Goal: Find specific page/section: Find specific page/section

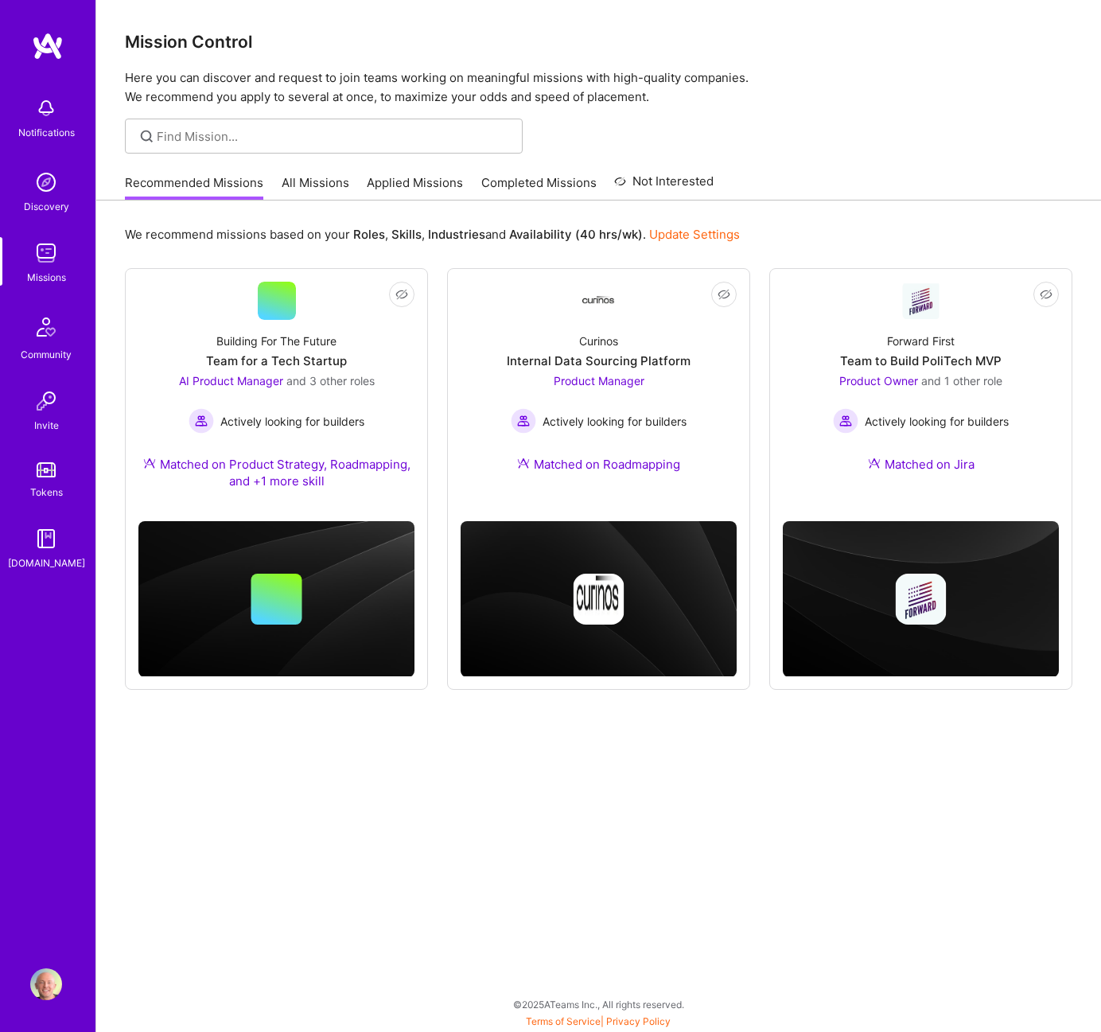
click at [293, 180] on link "All Missions" at bounding box center [316, 187] width 68 height 26
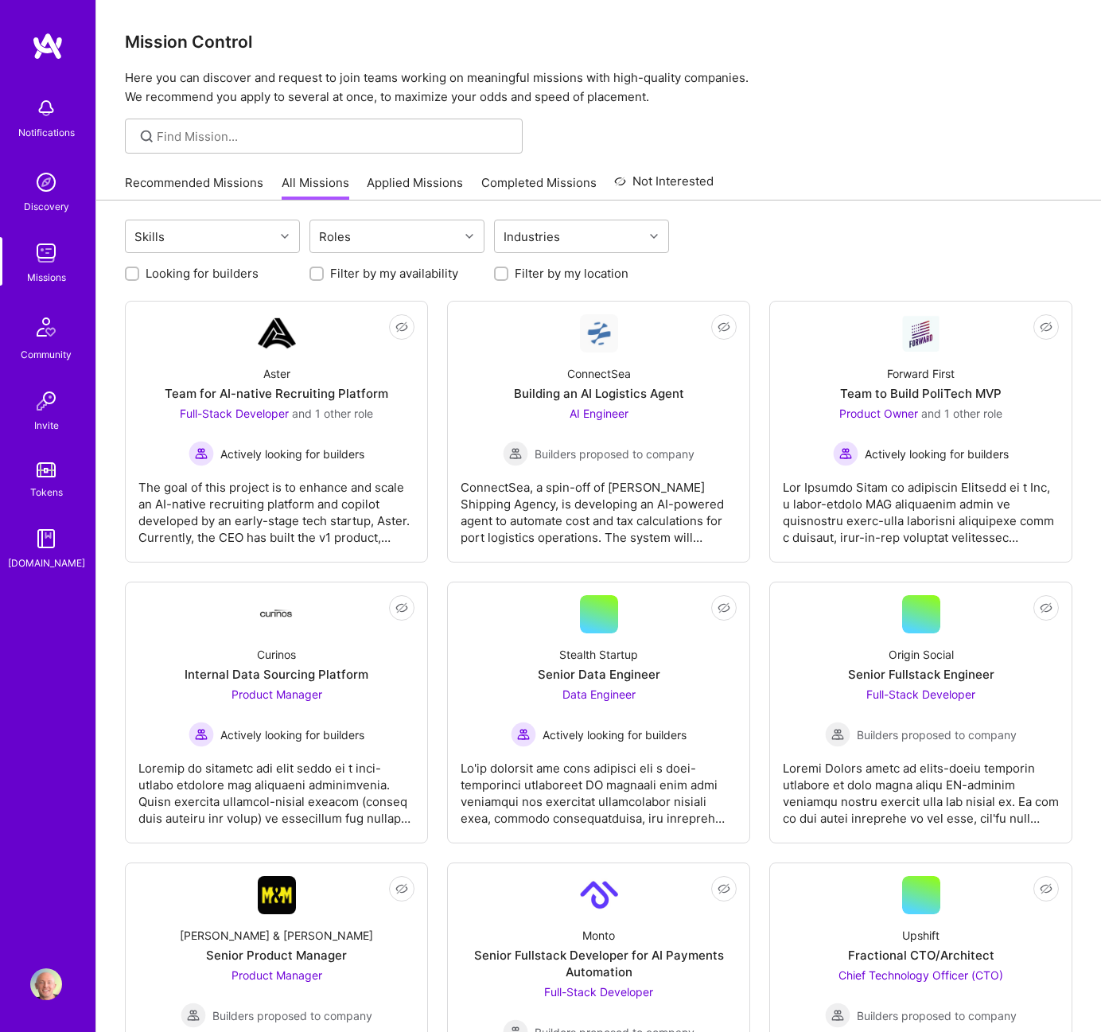
click at [152, 271] on label "Looking for builders" at bounding box center [202, 273] width 113 height 17
click at [139, 271] on input "Looking for builders" at bounding box center [133, 274] width 11 height 11
checkbox input "true"
